Goal: Find specific page/section: Find specific page/section

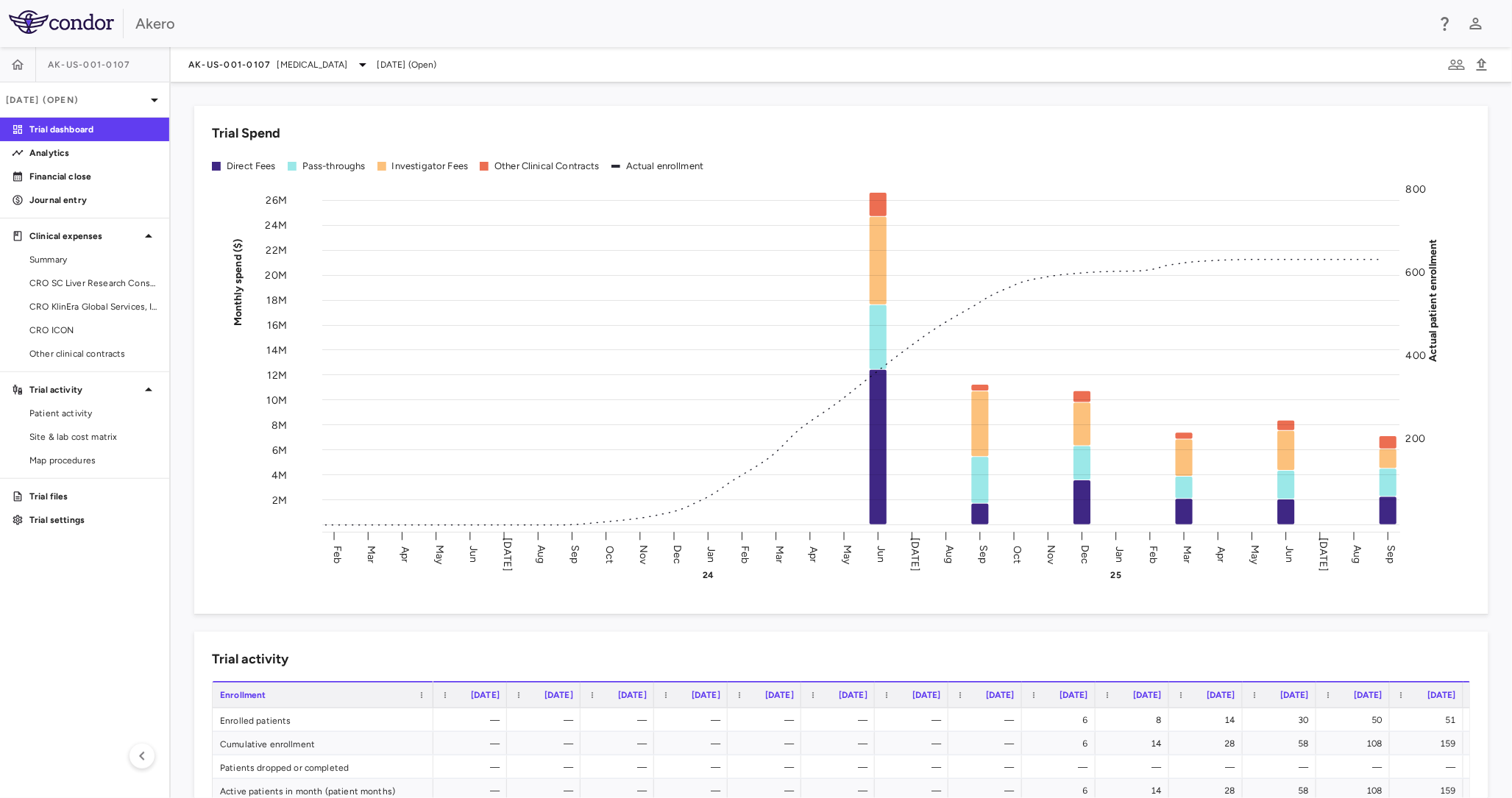
click at [574, 90] on div "Trial Spend Direct Fees Pass-throughs Investigator Fees Other Clinical Contract…" at bounding box center [832, 351] width 1312 height 526
click at [92, 418] on span "Patient activity" at bounding box center [93, 413] width 128 height 13
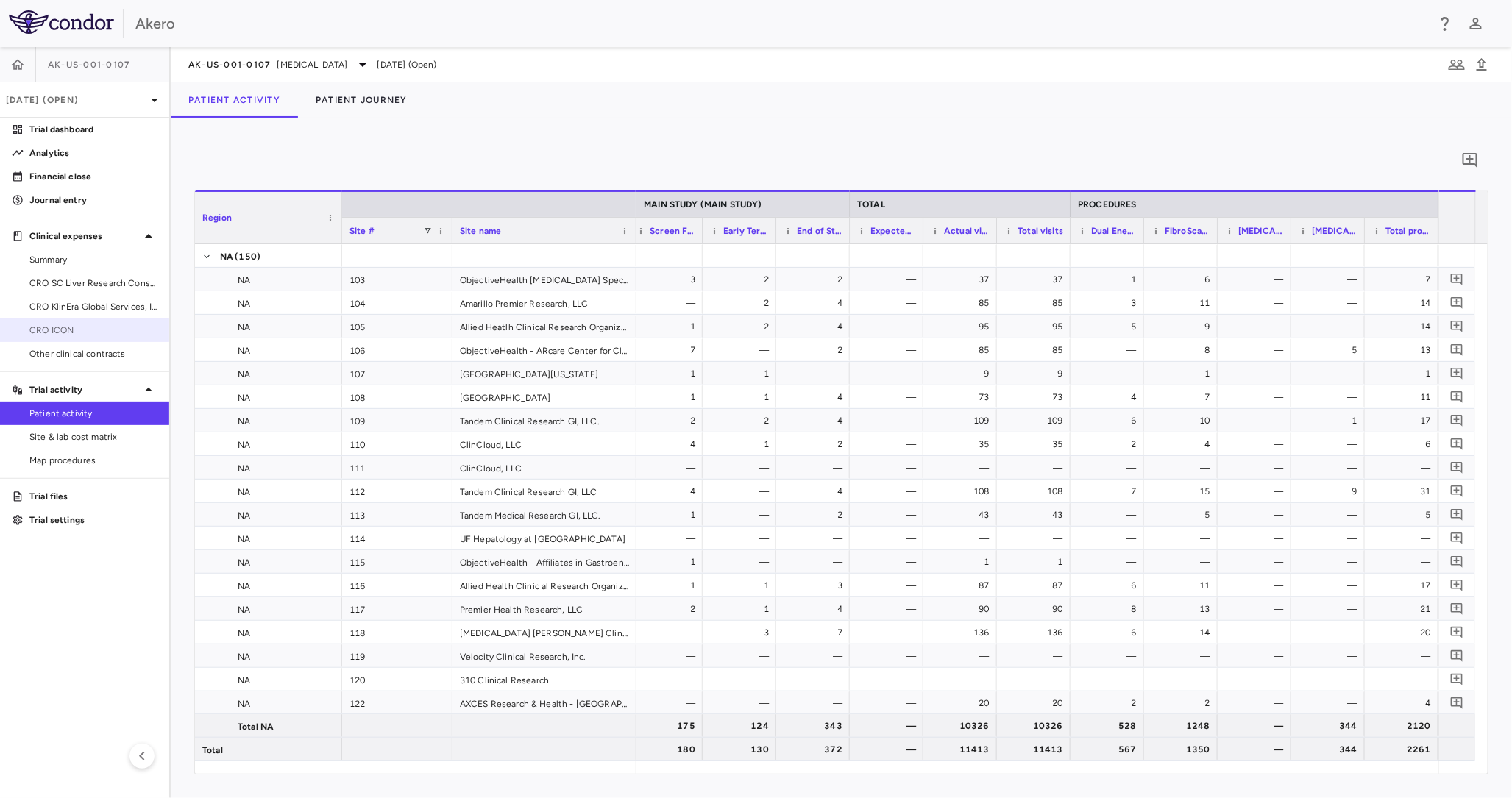
click at [78, 329] on span "CRO ICON" at bounding box center [93, 330] width 128 height 13
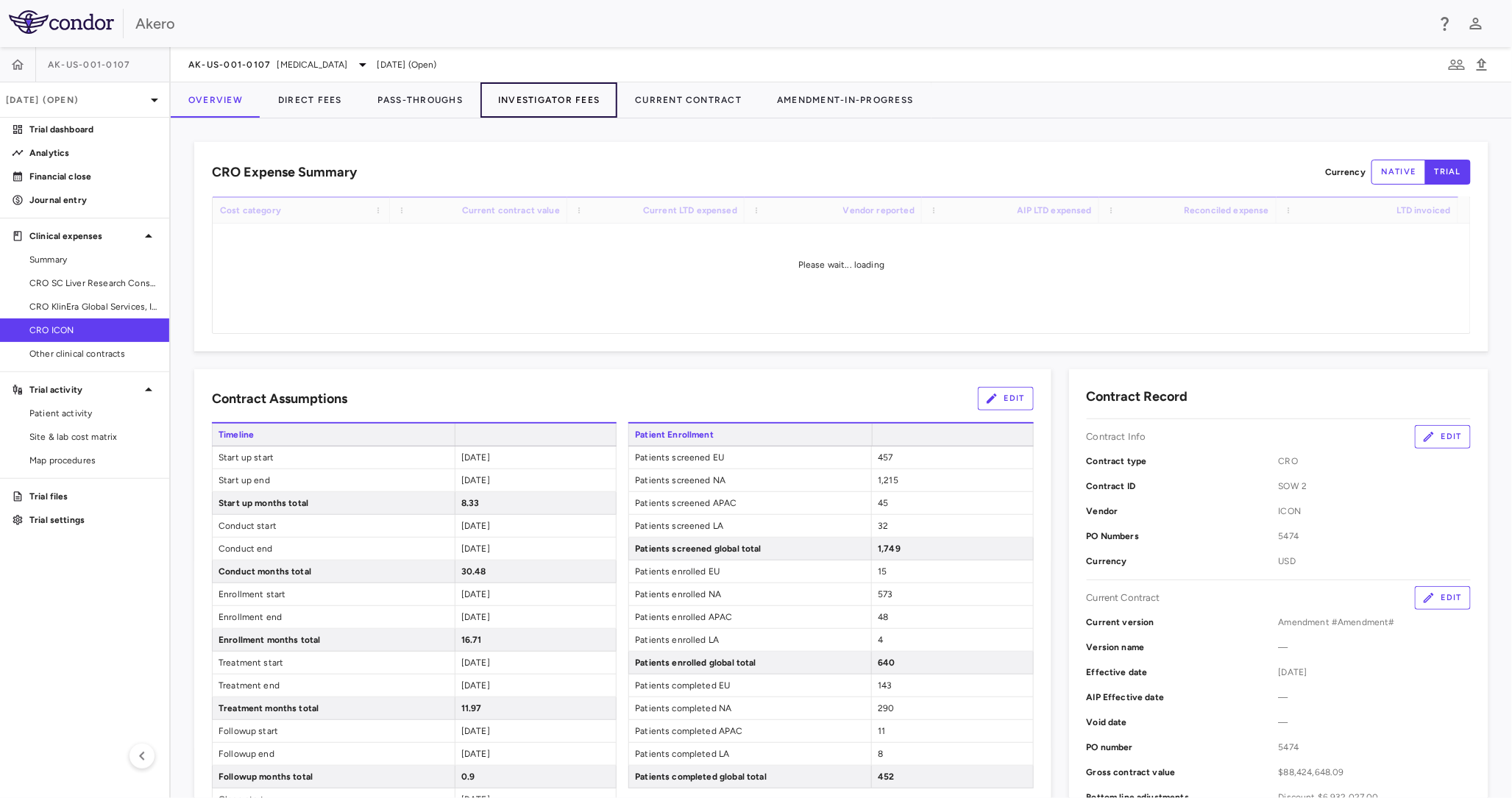
click at [546, 91] on button "Investigator Fees" at bounding box center [549, 100] width 137 height 35
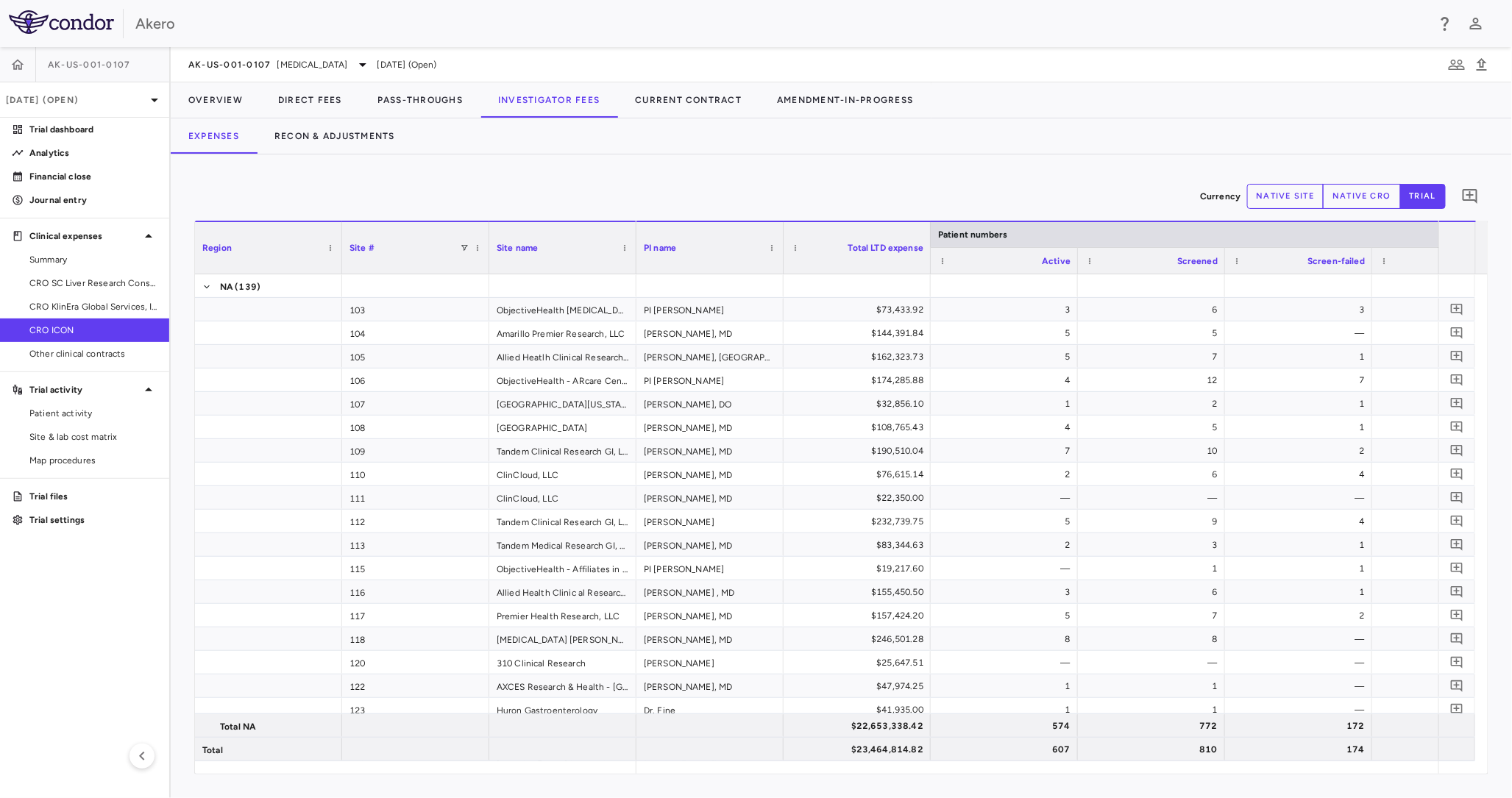
drag, startPoint x: 685, startPoint y: 773, endPoint x: 1091, endPoint y: 795, distance: 406.6
click at [1091, 795] on div "Currency native site native cro trial 0 Region Drag here to set column labels R…" at bounding box center [841, 476] width 1341 height 644
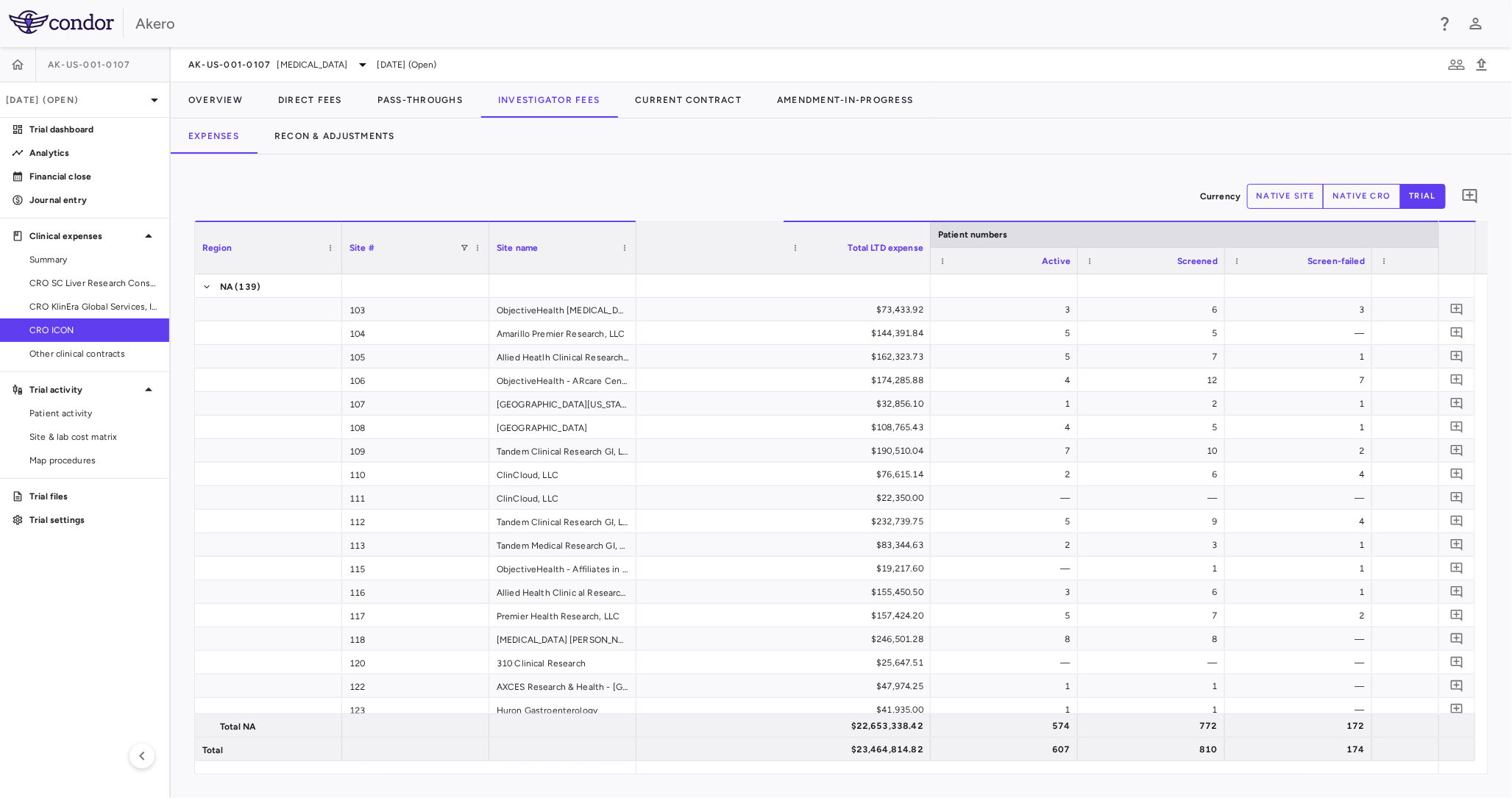
scroll to position [0, 2936]
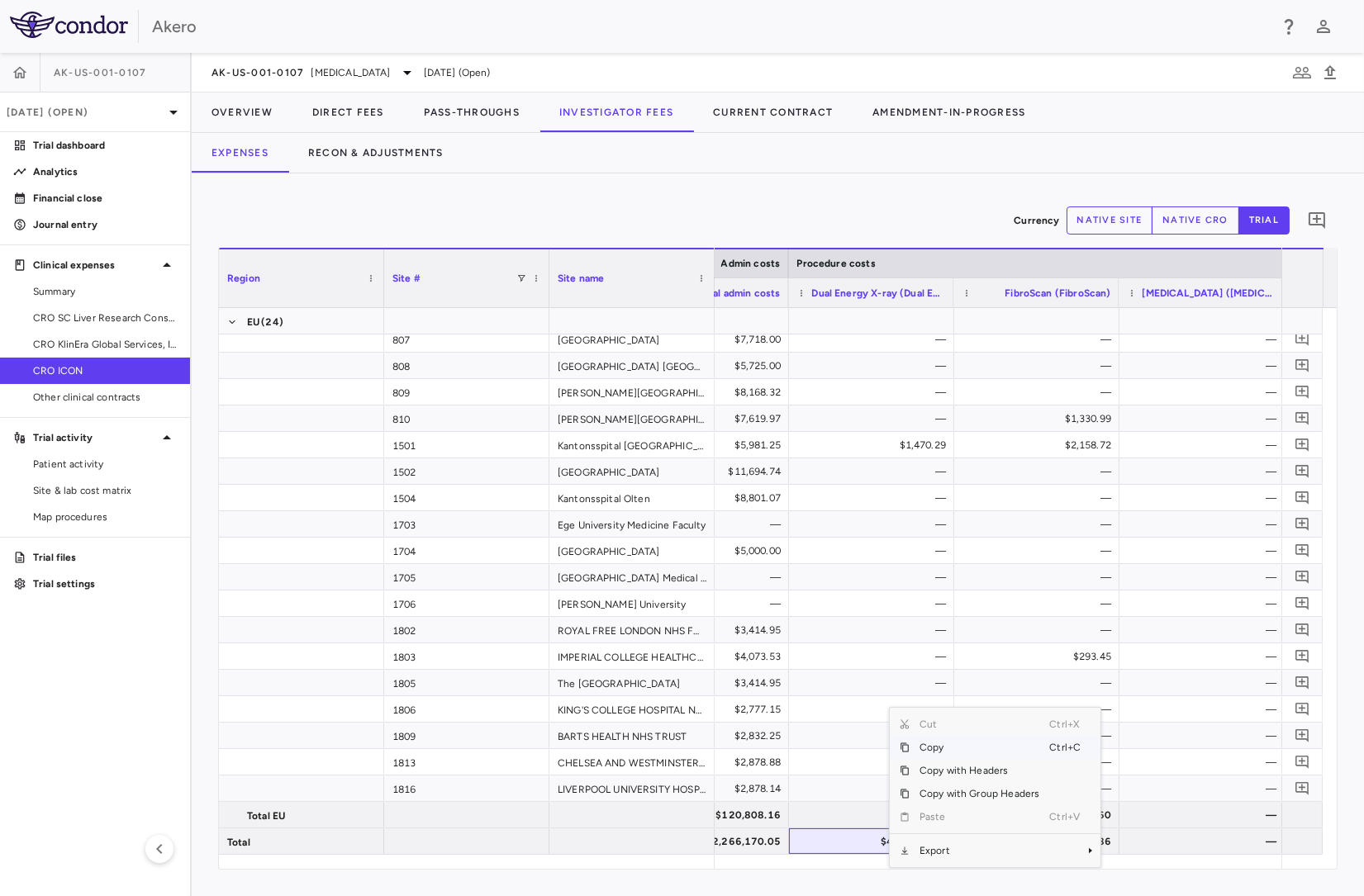
click at [932, 745] on span "Copy" at bounding box center [979, 747] width 140 height 23
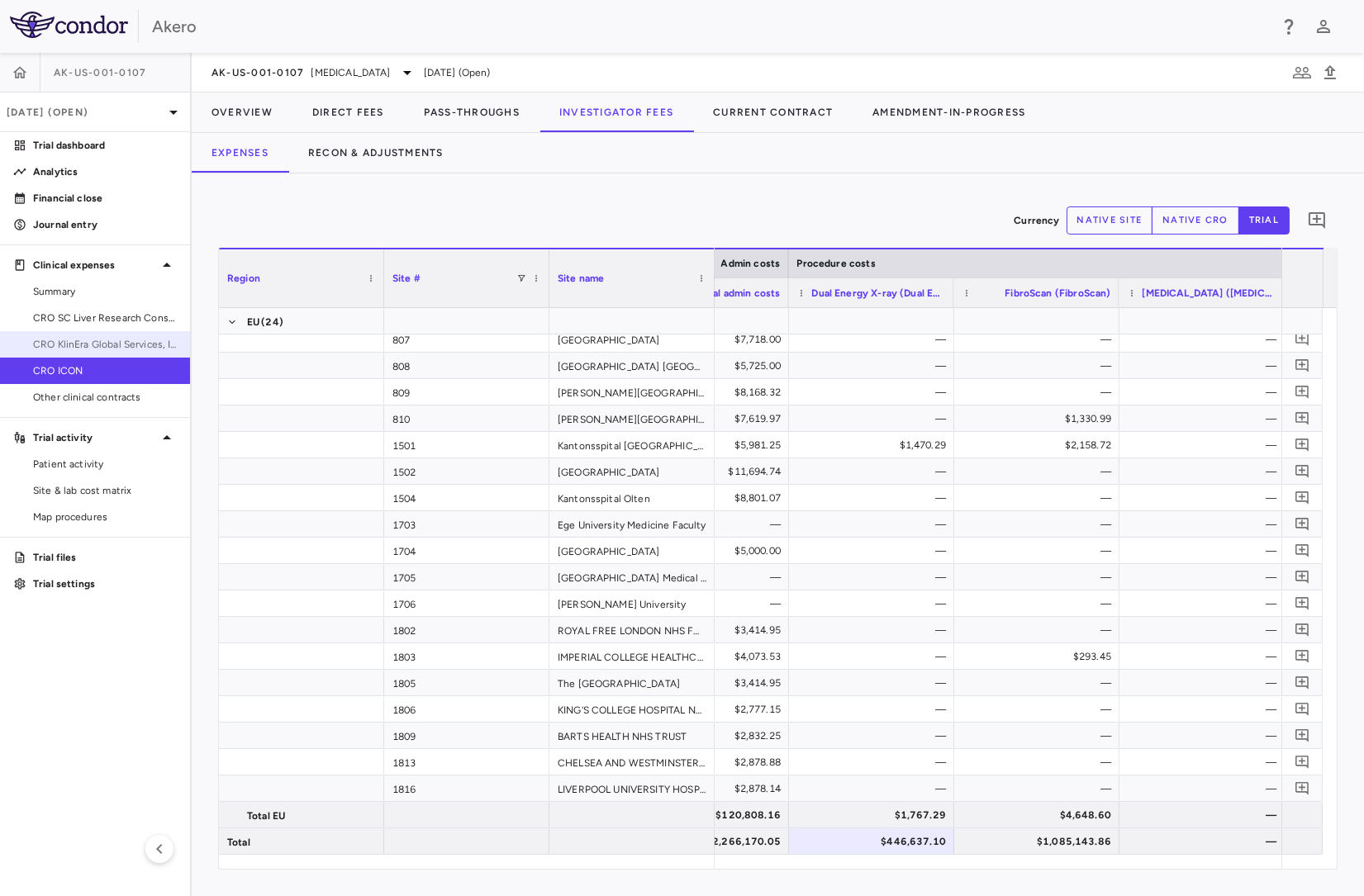
click at [105, 336] on link "CRO KlinEra Global Services, Inc." at bounding box center [95, 344] width 190 height 25
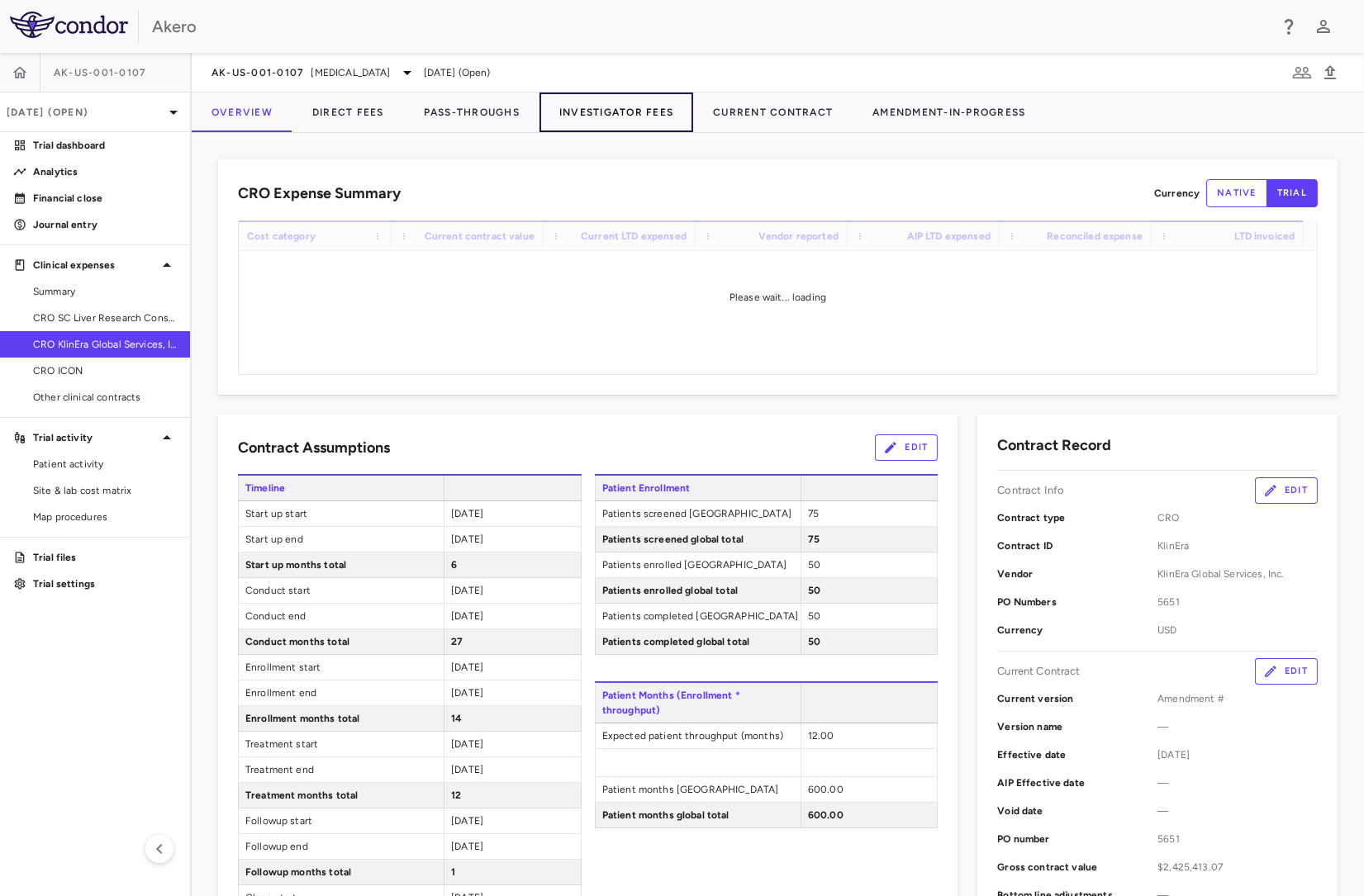
click at [616, 93] on button "Investigator Fees" at bounding box center [616, 112] width 154 height 40
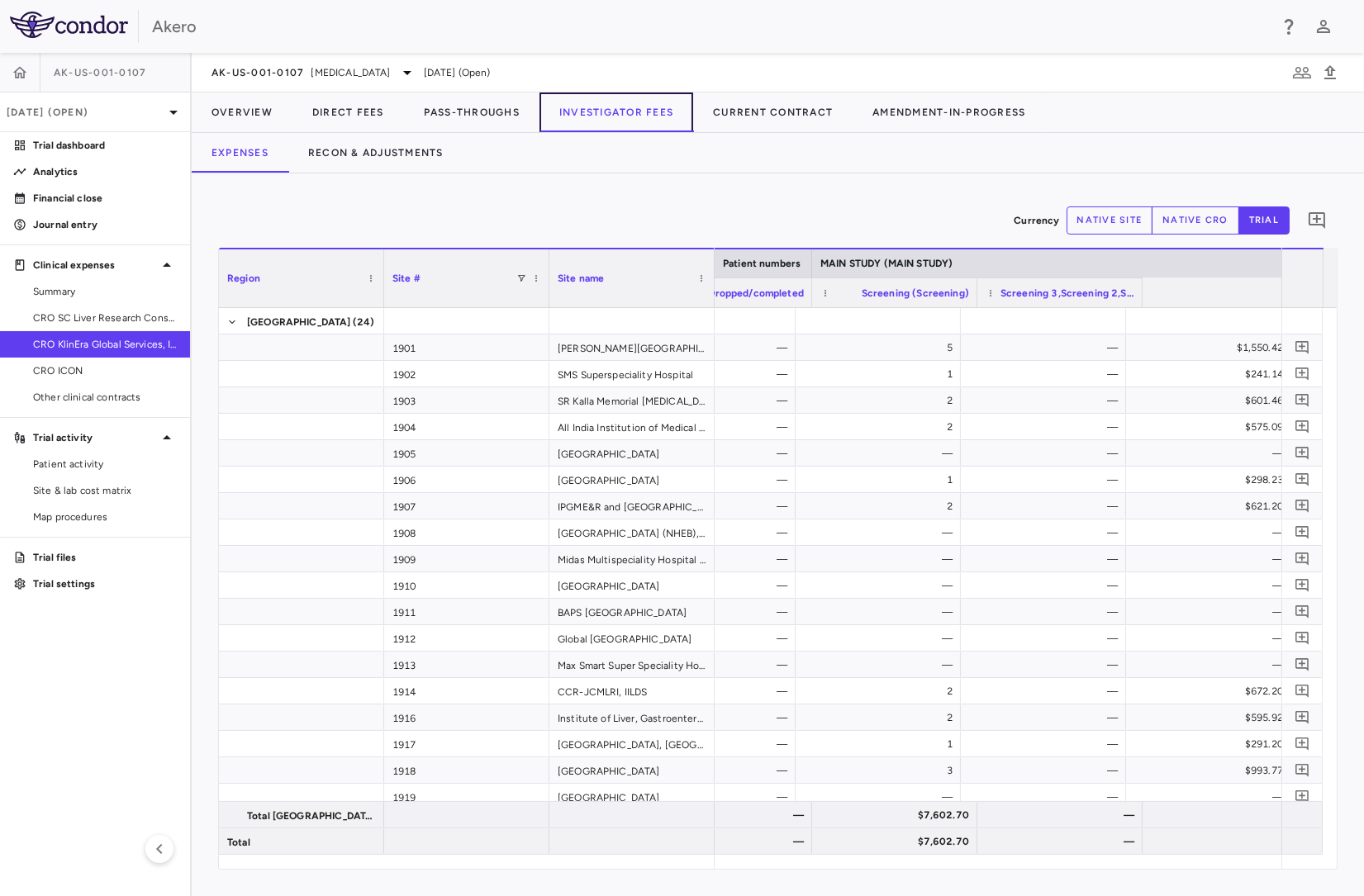
scroll to position [0, 1059]
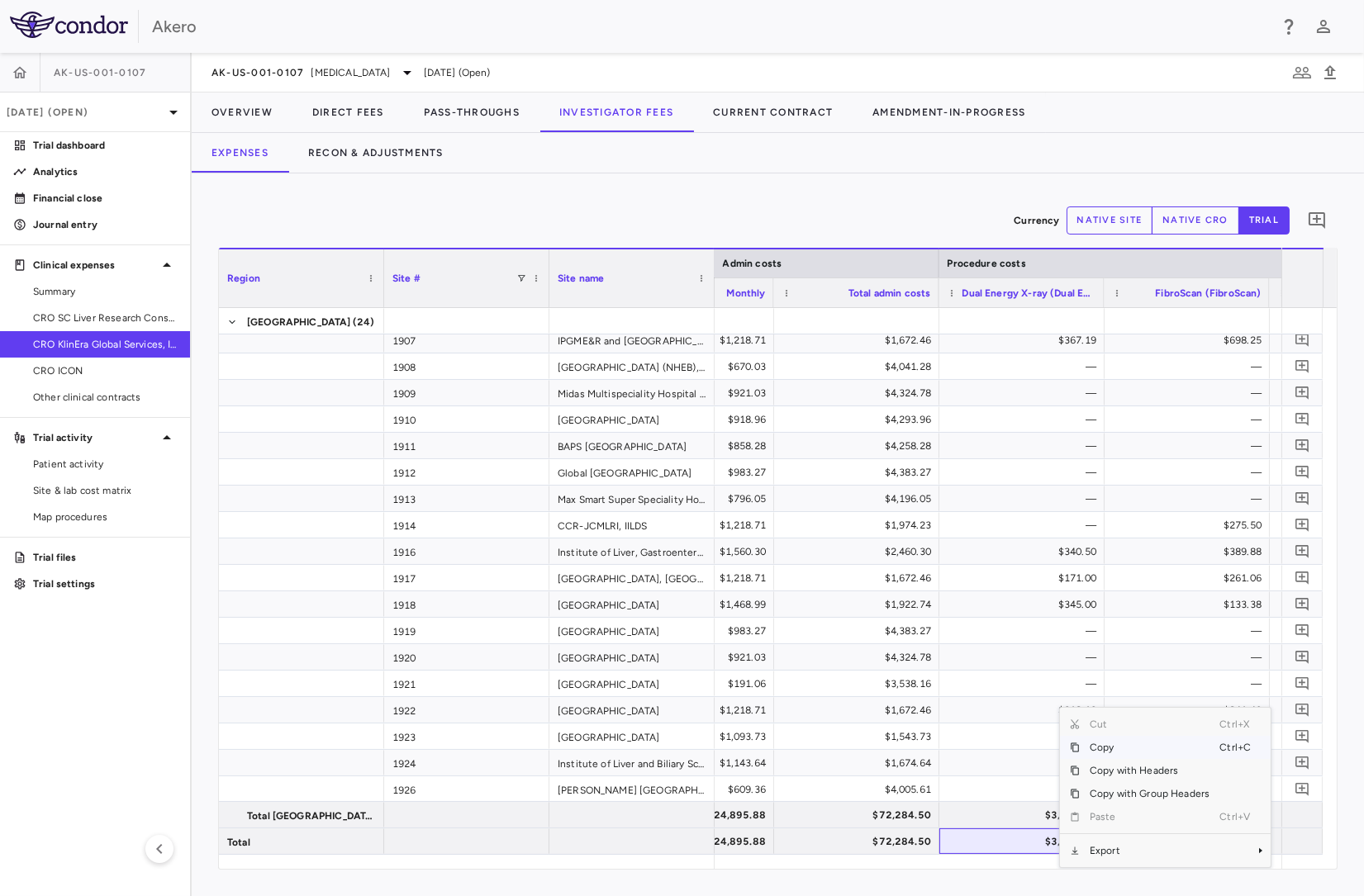
click at [1112, 747] on span "Copy" at bounding box center [1149, 747] width 140 height 23
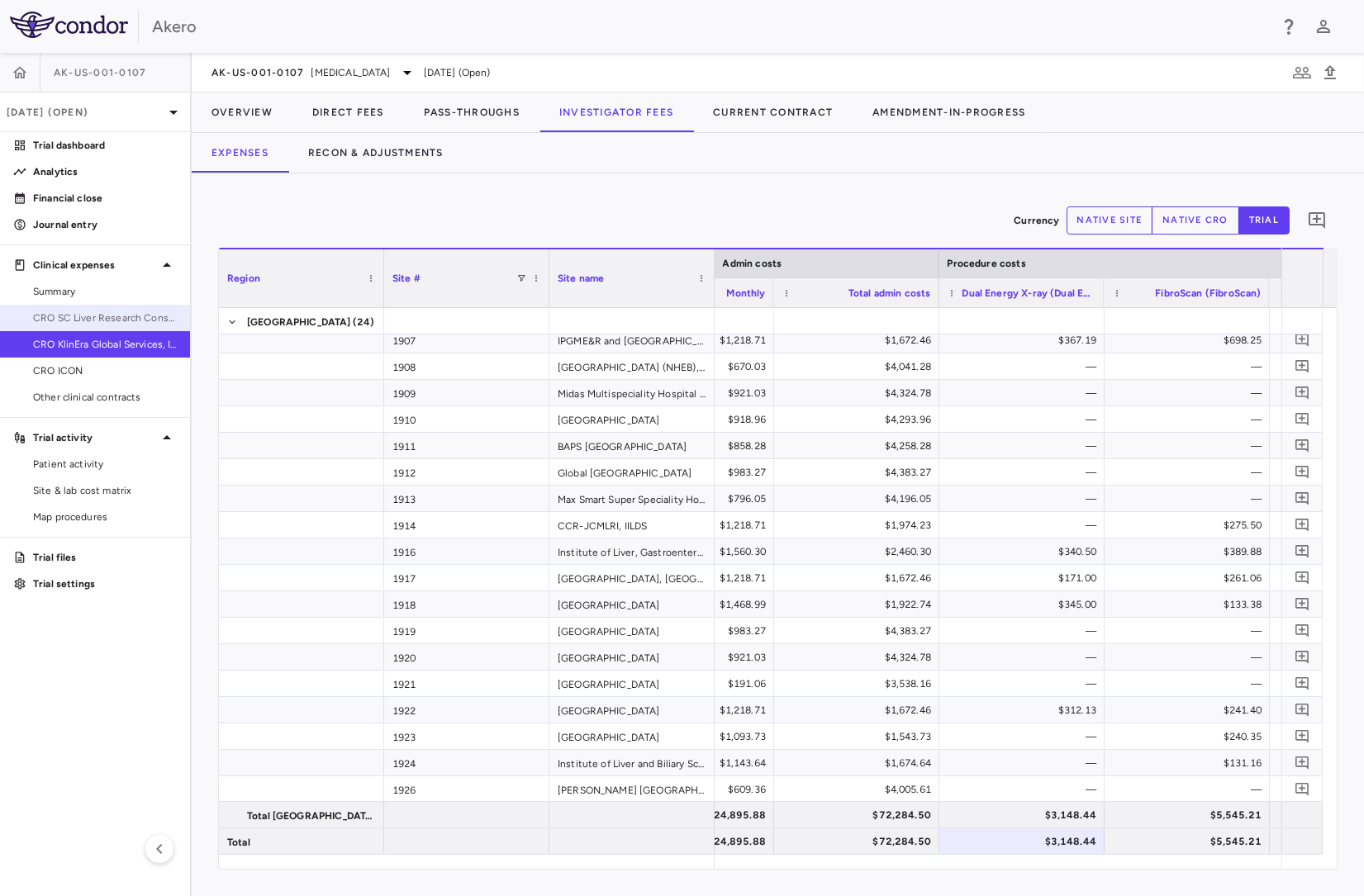
click at [104, 320] on span "CRO SC Liver Research Consortium LLC" at bounding box center [104, 318] width 144 height 15
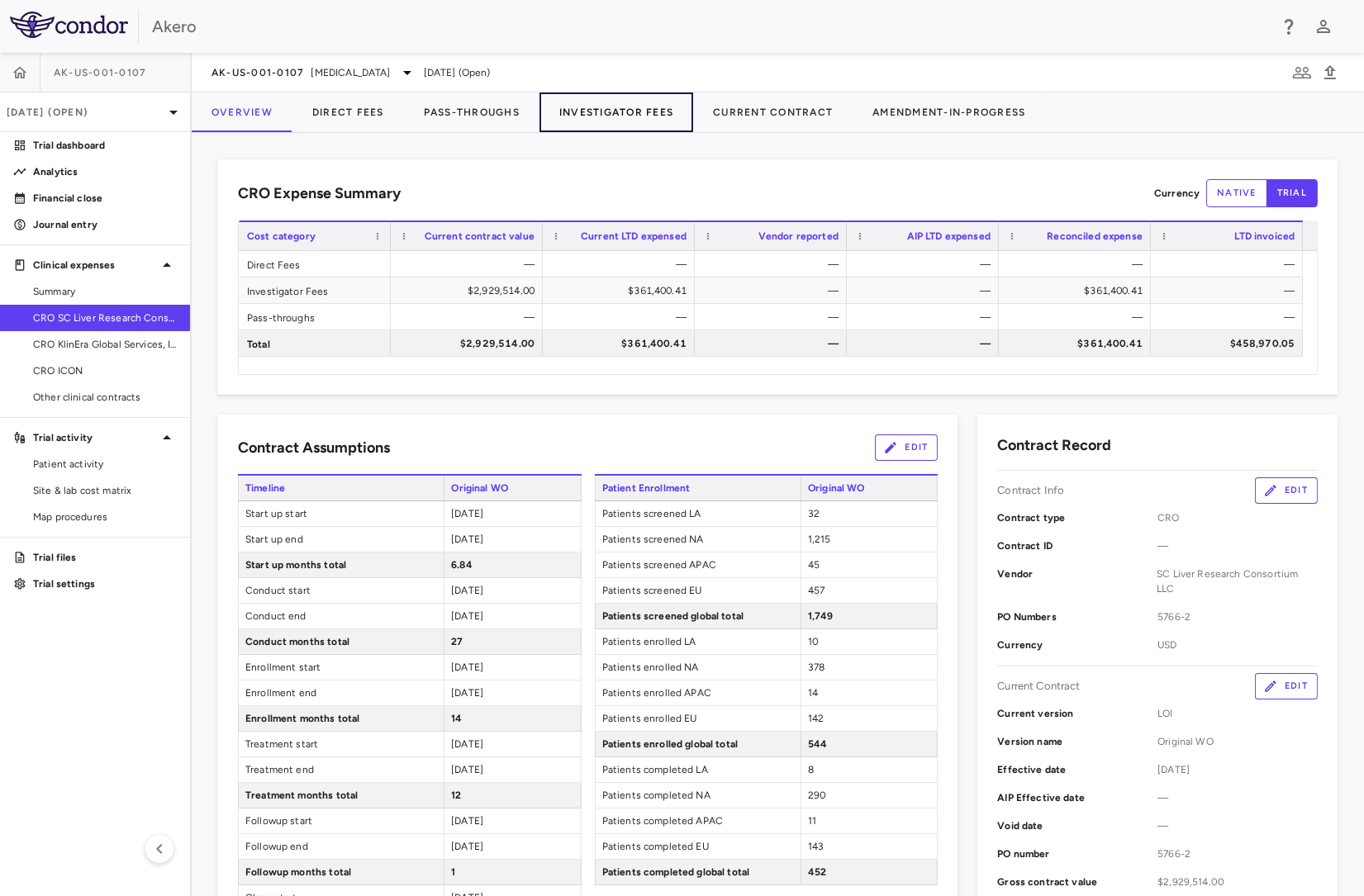
click at [659, 110] on button "Investigator Fees" at bounding box center [616, 112] width 154 height 40
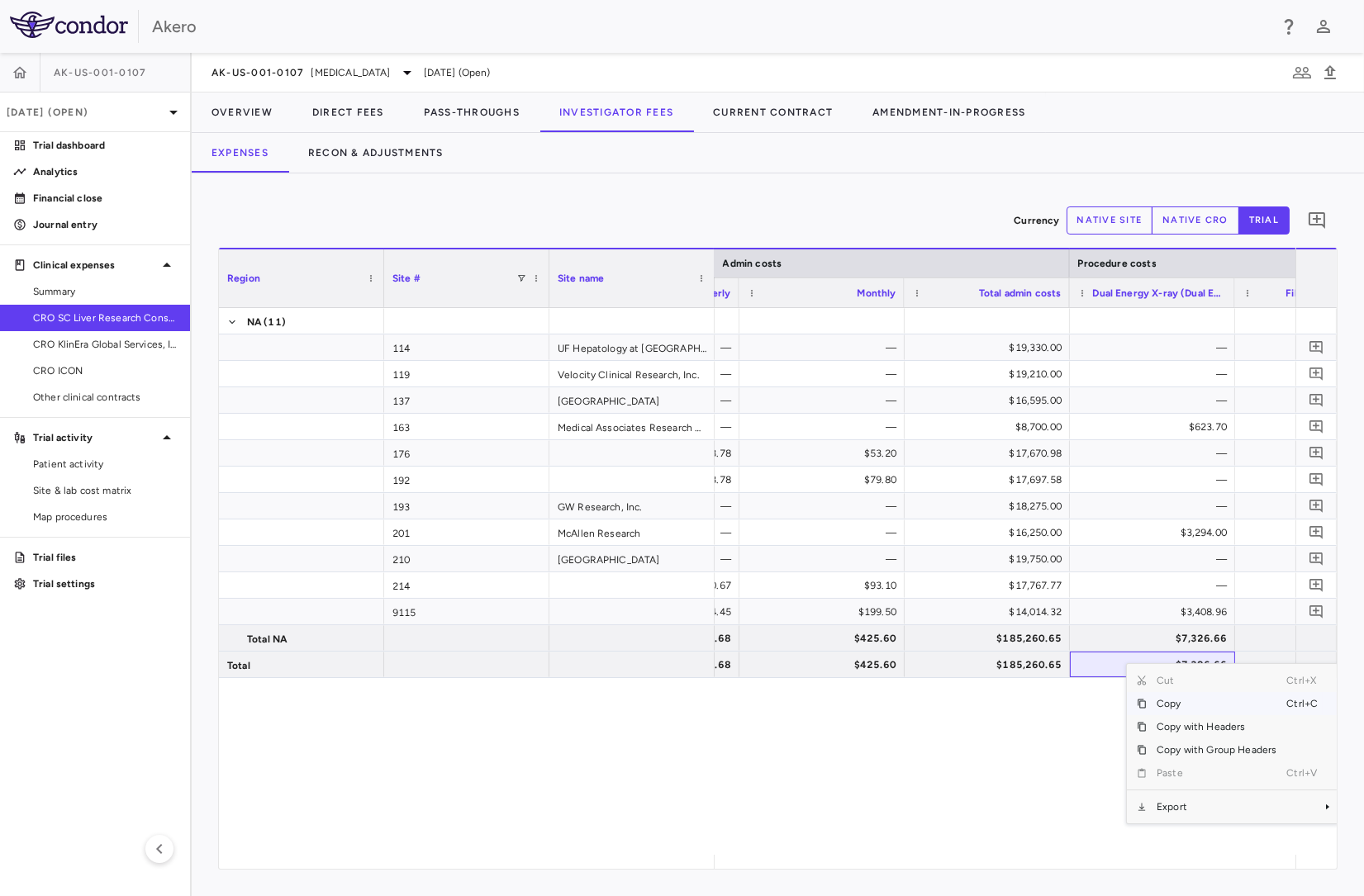
click at [1167, 707] on span "Copy" at bounding box center [1216, 703] width 140 height 23
